Goal: Information Seeking & Learning: Understand process/instructions

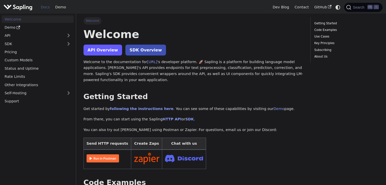
click at [106, 50] on link "API Overview" at bounding box center [102, 50] width 39 height 11
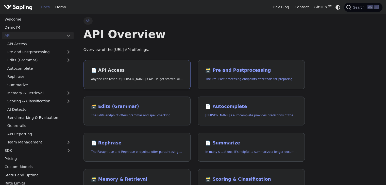
click at [117, 69] on h2 "📄️ API Access" at bounding box center [137, 71] width 92 height 6
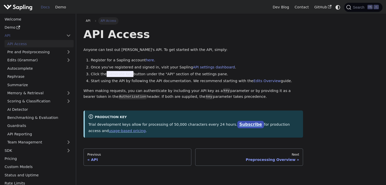
click at [237, 123] on link "Subscribe" at bounding box center [250, 124] width 27 height 7
click at [193, 68] on link "API settings dashboard" at bounding box center [214, 67] width 42 height 4
